Goal: Task Accomplishment & Management: Manage account settings

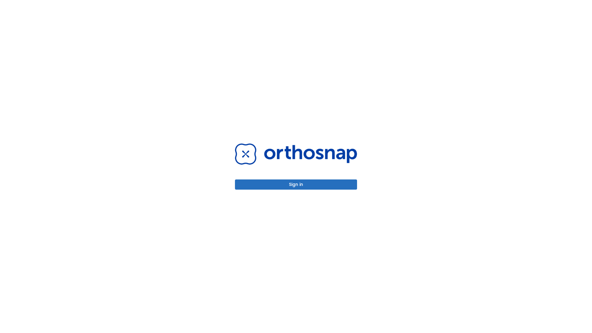
click at [296, 184] on button "Sign in" at bounding box center [296, 185] width 122 height 10
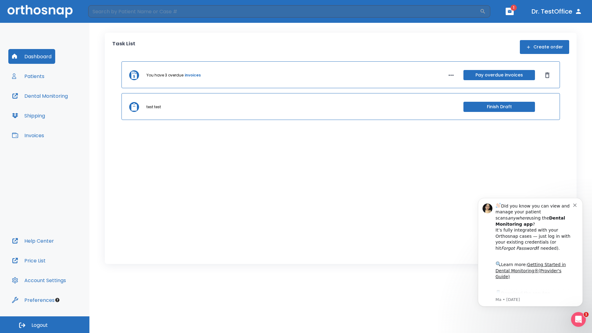
click at [45, 325] on span "Logout" at bounding box center [39, 325] width 16 height 7
